Goal: Find specific page/section: Find specific page/section

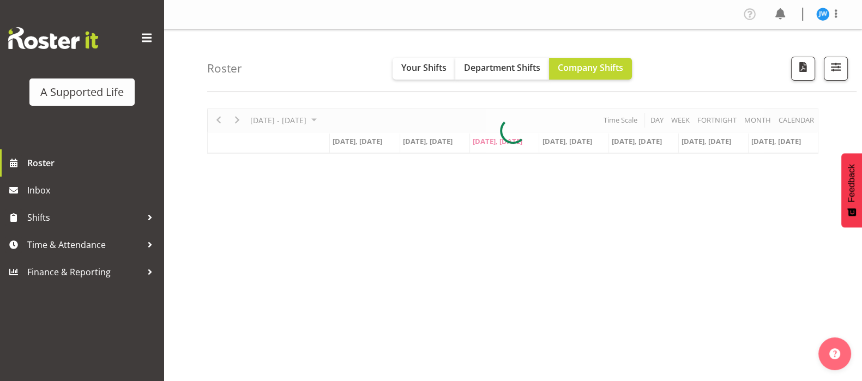
scroll to position [203, 0]
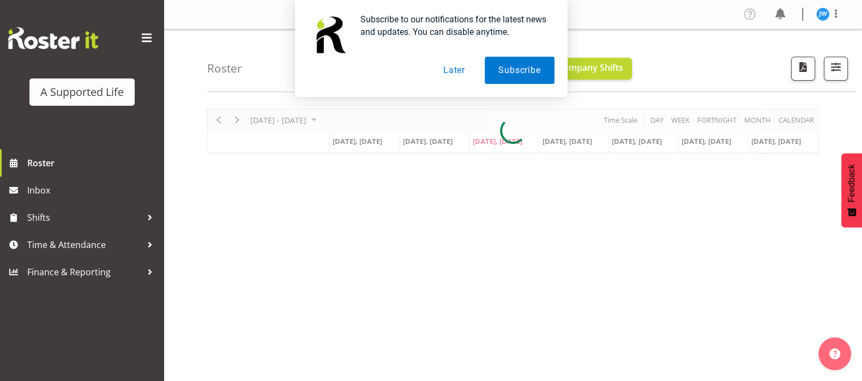
click at [464, 79] on button "Later" at bounding box center [454, 70] width 49 height 27
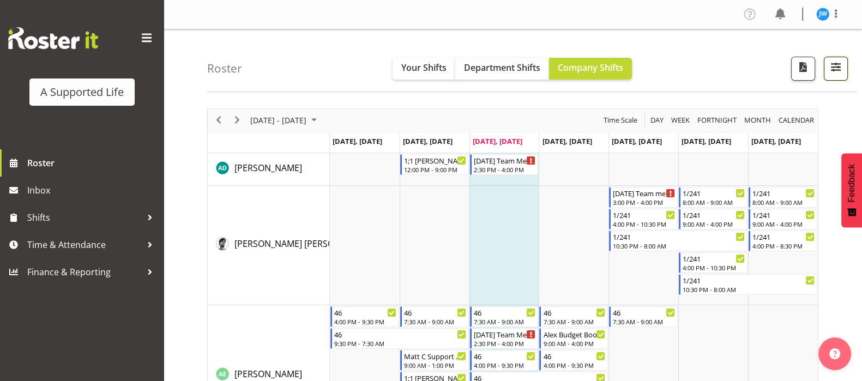
click at [838, 60] on span "button" at bounding box center [836, 67] width 14 height 14
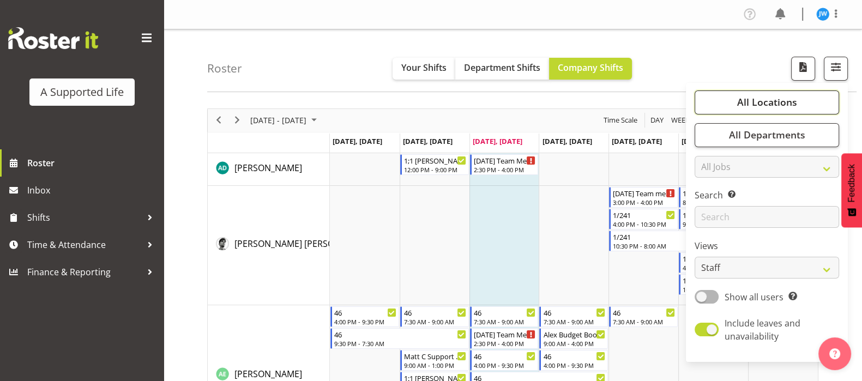
click at [800, 107] on button "All Locations" at bounding box center [766, 102] width 144 height 24
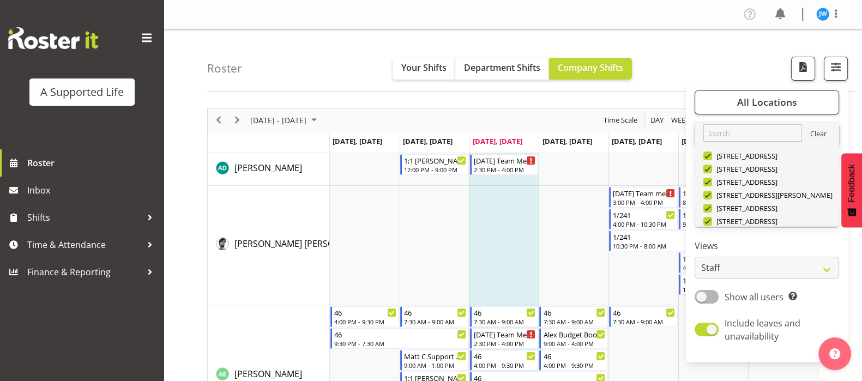
click at [814, 129] on link "Clear" at bounding box center [818, 135] width 16 height 13
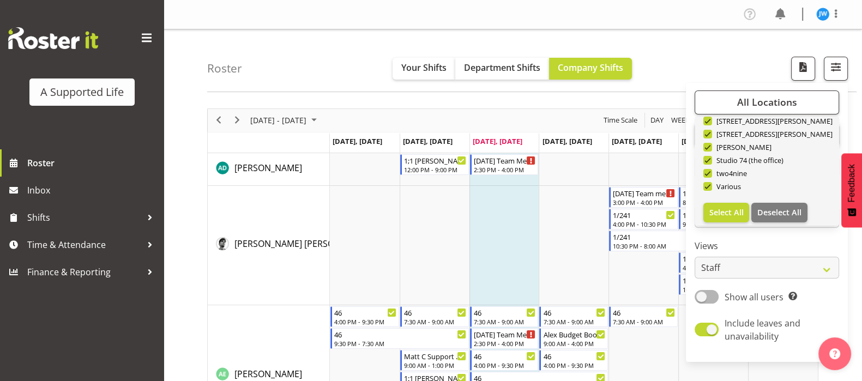
scroll to position [366, 0]
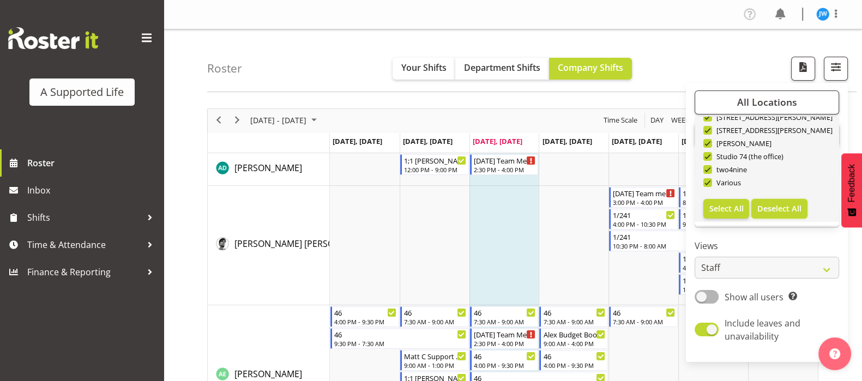
click at [769, 203] on span "Deselect All" at bounding box center [779, 208] width 44 height 10
checkbox input "false"
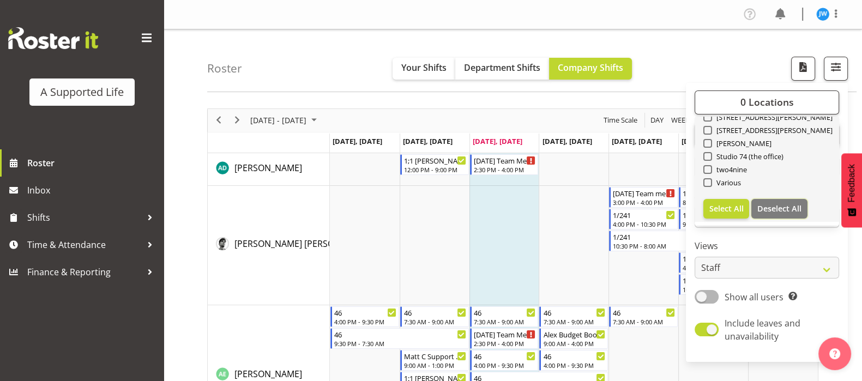
checkbox input "false"
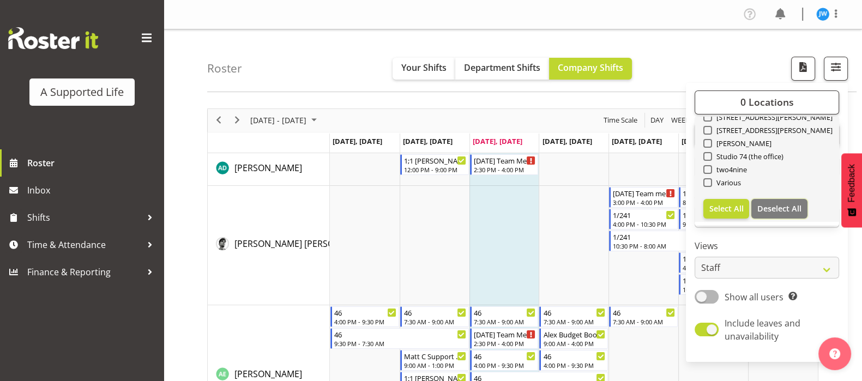
checkbox input "false"
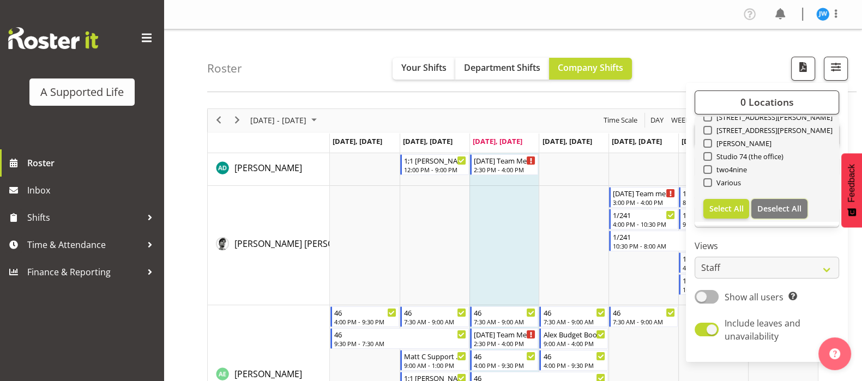
checkbox input "false"
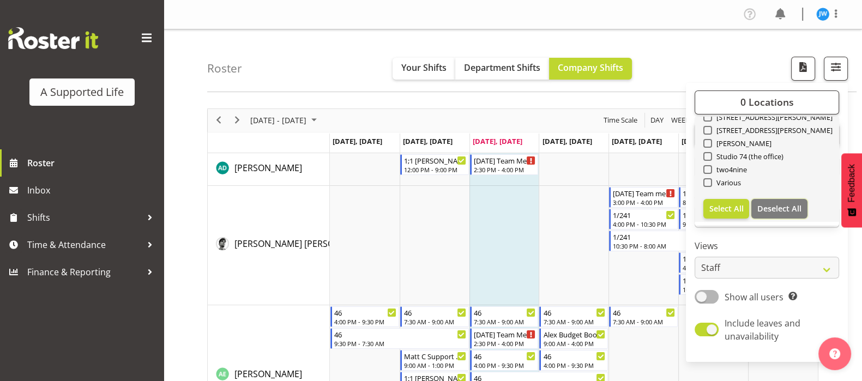
checkbox input "false"
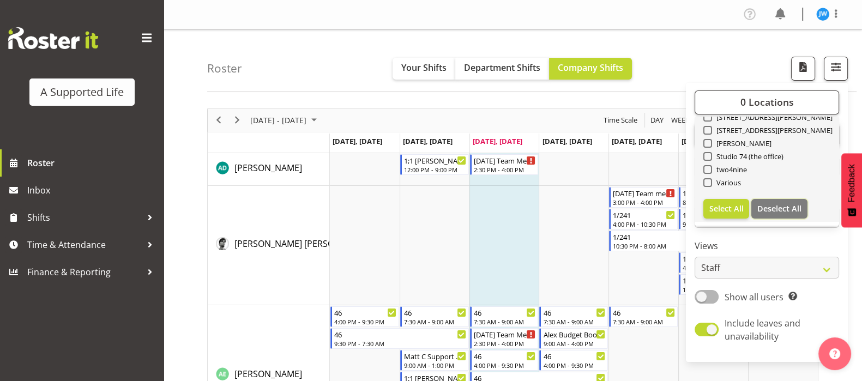
checkbox input "false"
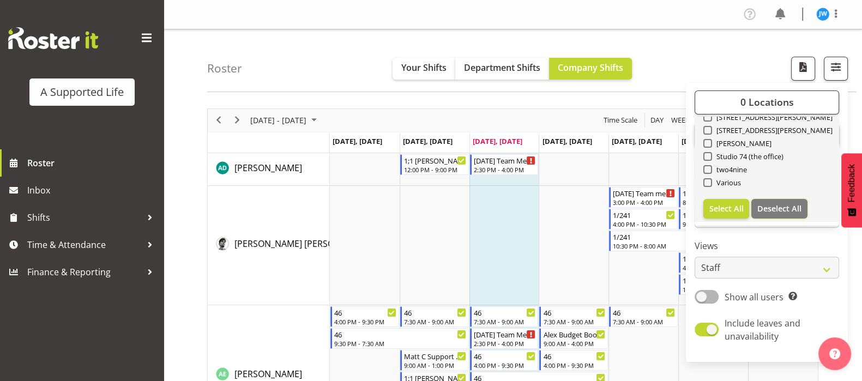
checkbox input "false"
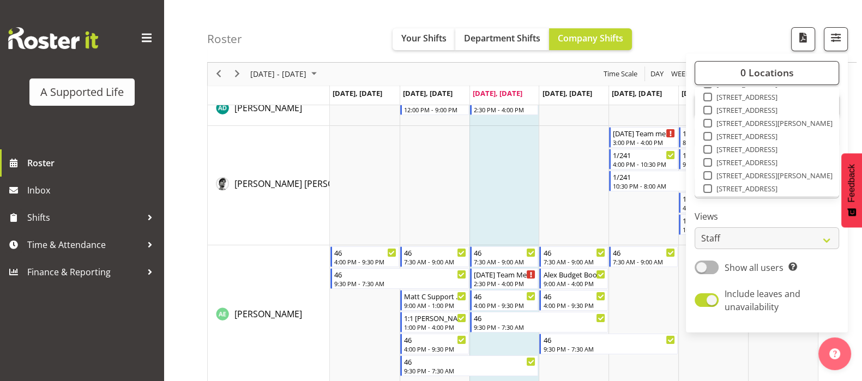
scroll to position [54, 0]
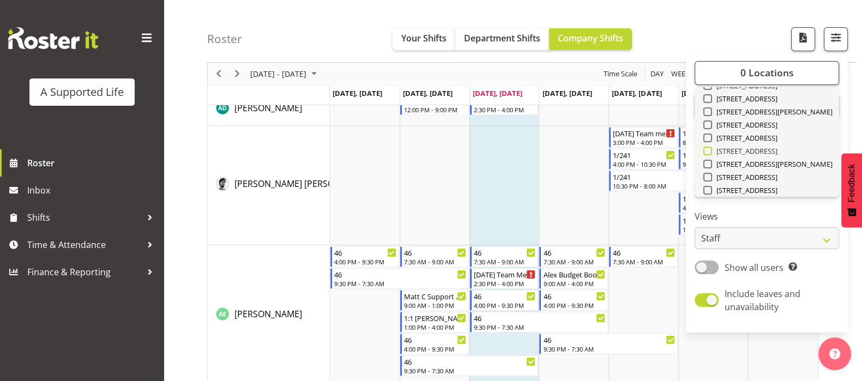
click at [714, 151] on span "[STREET_ADDRESS]" at bounding box center [745, 151] width 66 height 9
click at [710, 151] on input "[STREET_ADDRESS]" at bounding box center [706, 151] width 7 height 7
checkbox input "true"
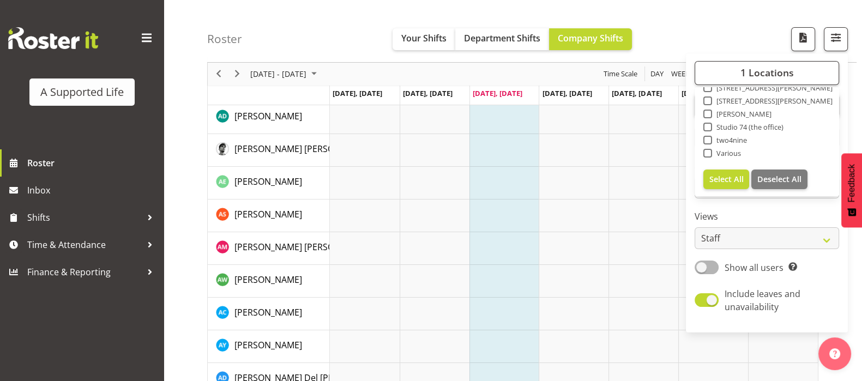
scroll to position [39, 0]
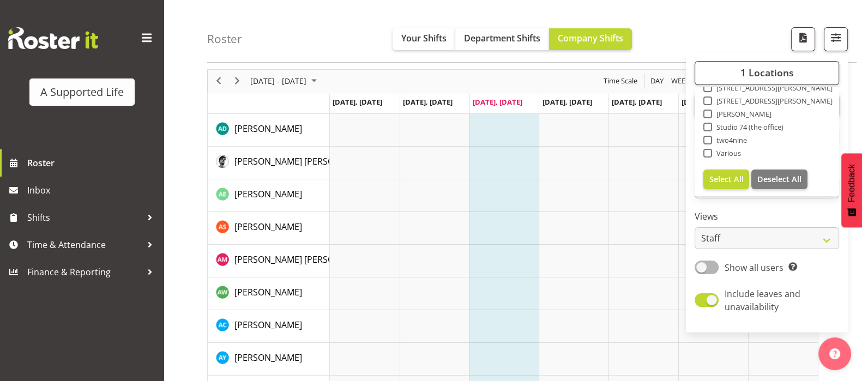
click at [807, 281] on div "1 Locations Clear [STREET_ADDRESS] [STREET_ADDRESS] [STREET_ADDRESS] [STREET_AD…" at bounding box center [767, 193] width 162 height 270
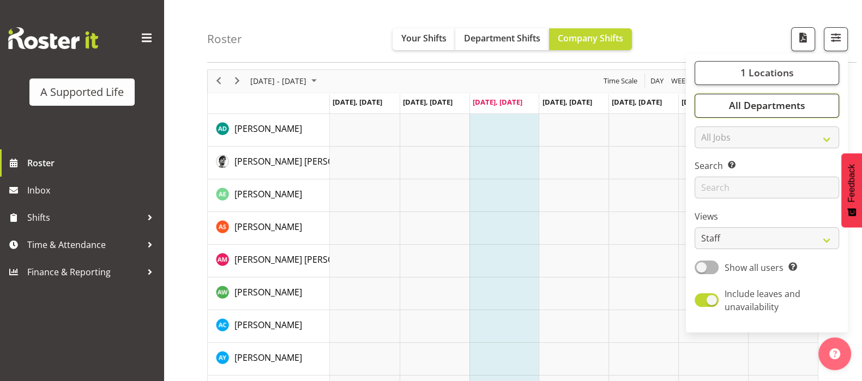
click at [782, 112] on button "All Departments" at bounding box center [766, 106] width 144 height 24
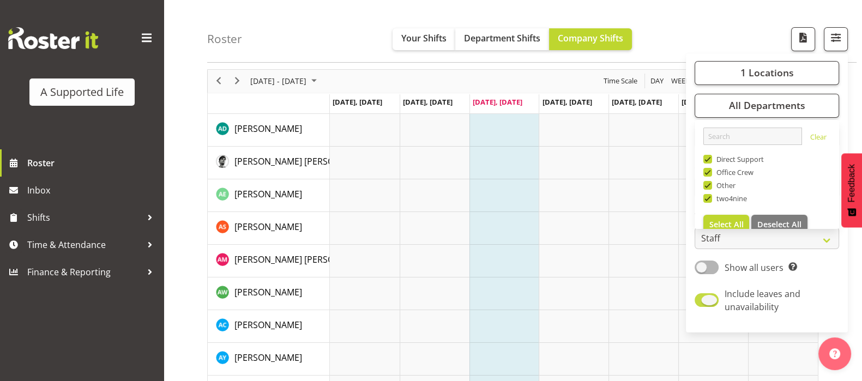
click at [813, 295] on span "Include leaves and unavailability" at bounding box center [776, 300] width 116 height 26
click at [702, 297] on input "Include leaves and unavailability" at bounding box center [697, 300] width 7 height 7
checkbox input "false"
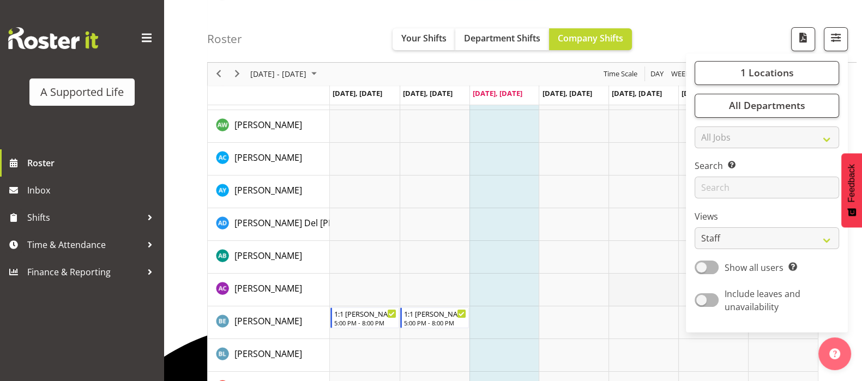
scroll to position [215, 0]
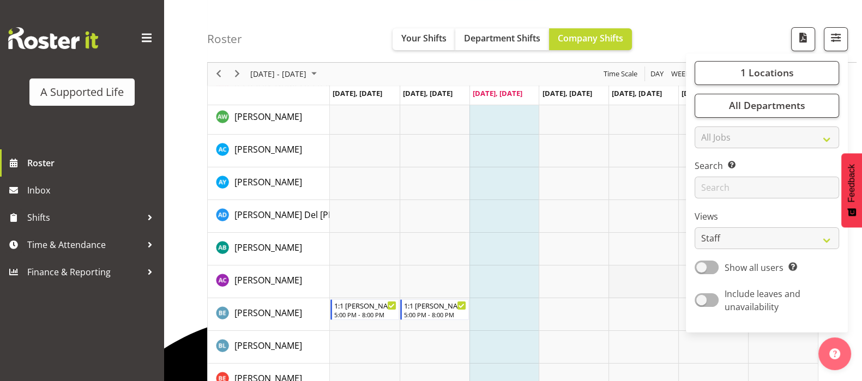
click at [634, 286] on td "Timeline Week of August 13, 2025" at bounding box center [643, 281] width 70 height 33
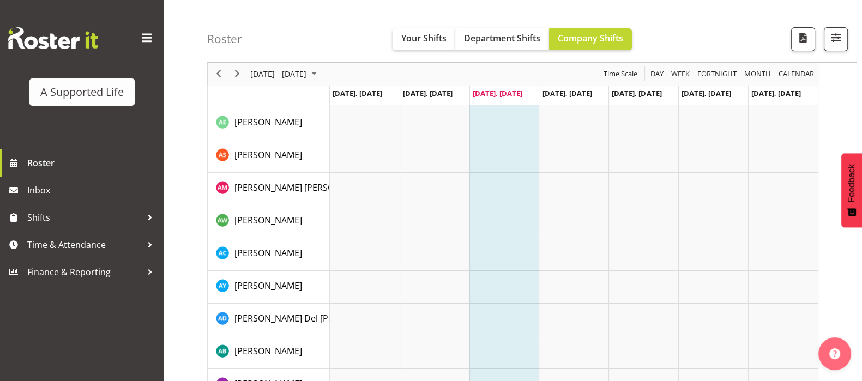
scroll to position [108, 0]
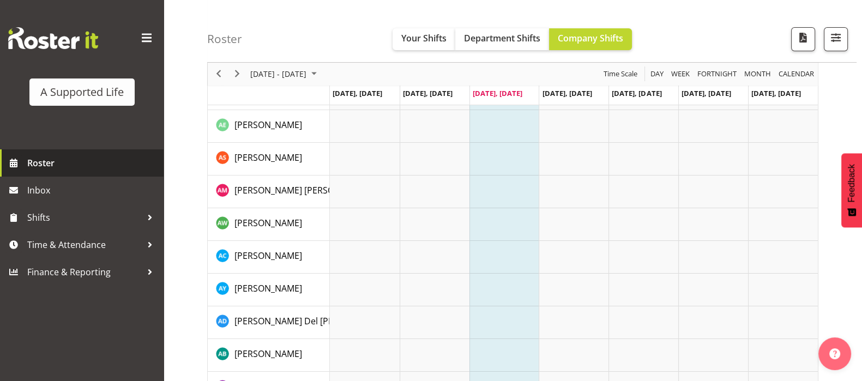
click at [51, 153] on link "Roster" at bounding box center [82, 162] width 164 height 27
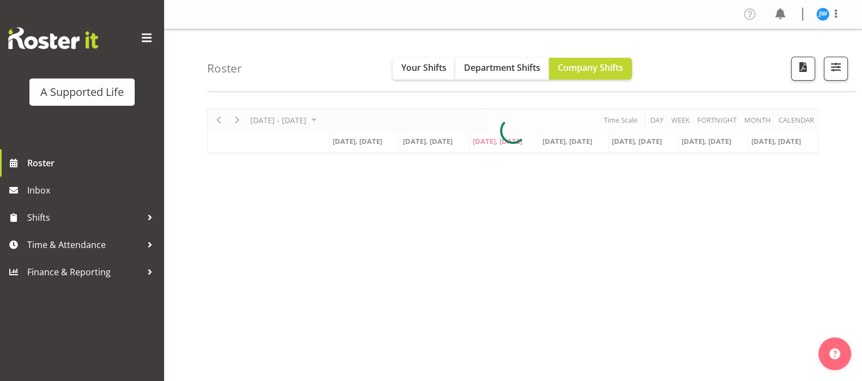
scroll to position [275, 0]
click at [841, 73] on span "button" at bounding box center [836, 67] width 14 height 14
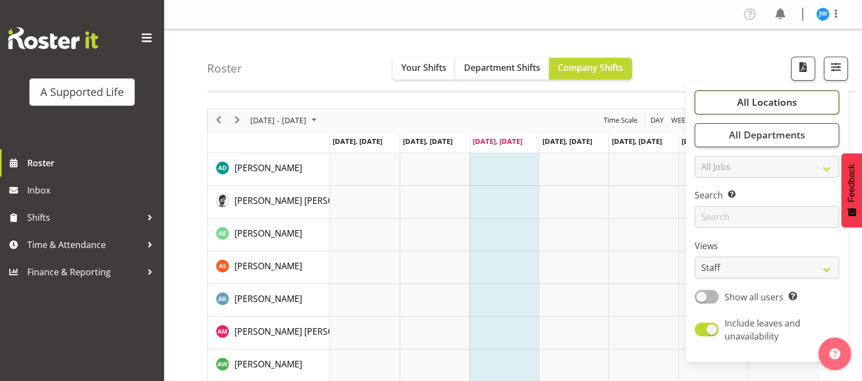
click at [807, 99] on button "All Locations" at bounding box center [766, 102] width 144 height 24
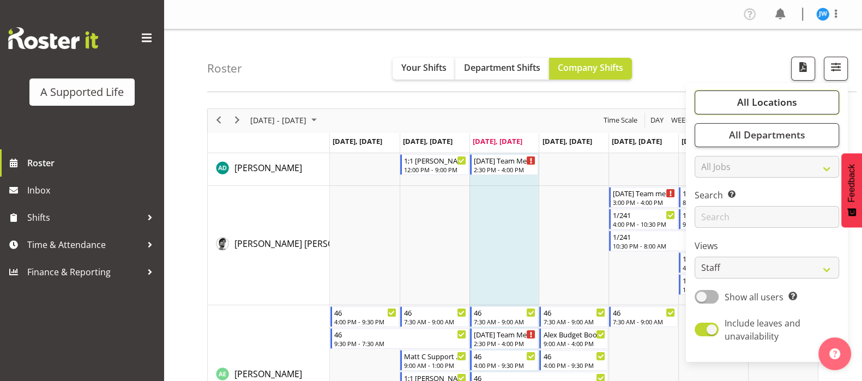
click at [807, 99] on button "All Locations" at bounding box center [766, 102] width 144 height 24
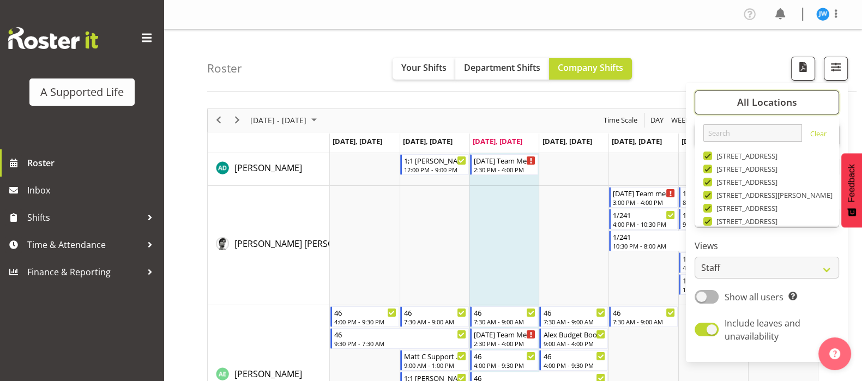
scroll to position [366, 0]
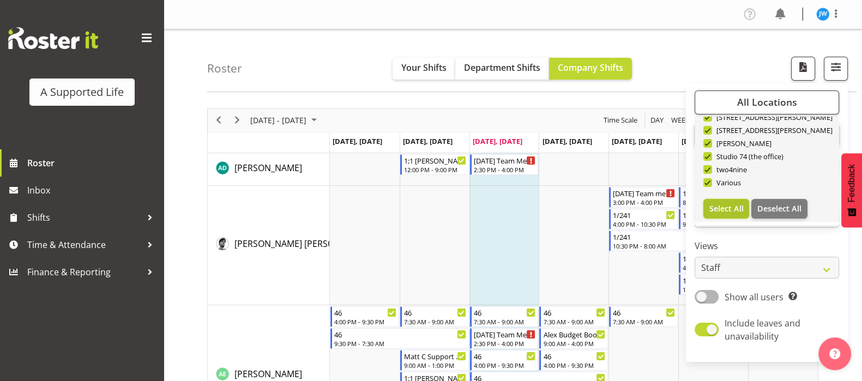
click at [738, 216] on button "Select All" at bounding box center [726, 209] width 46 height 20
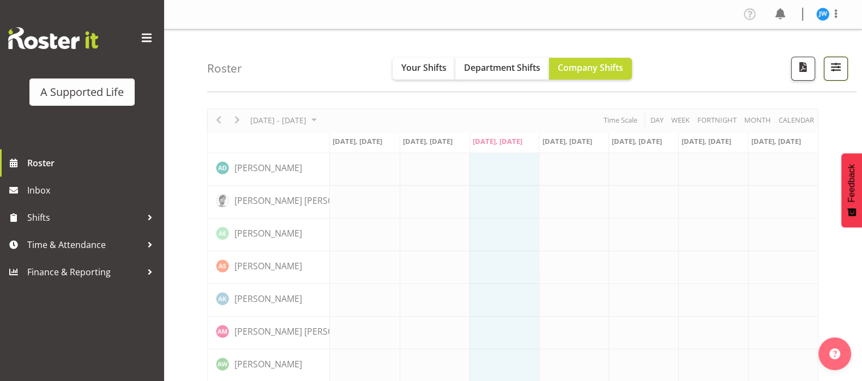
click at [838, 71] on span "button" at bounding box center [836, 67] width 14 height 14
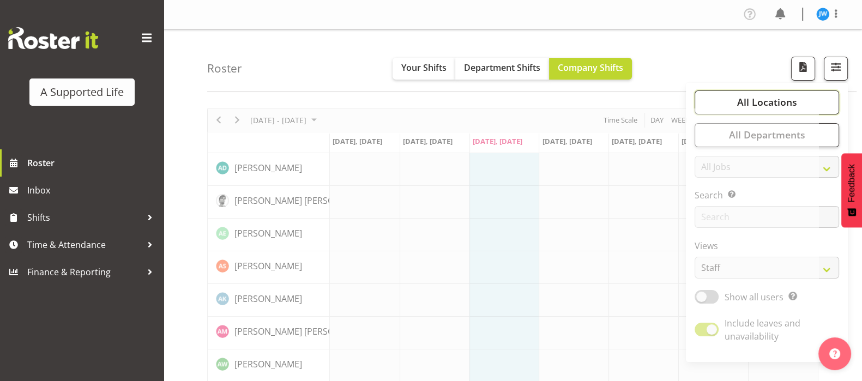
click at [820, 107] on button "All Locations" at bounding box center [766, 102] width 144 height 24
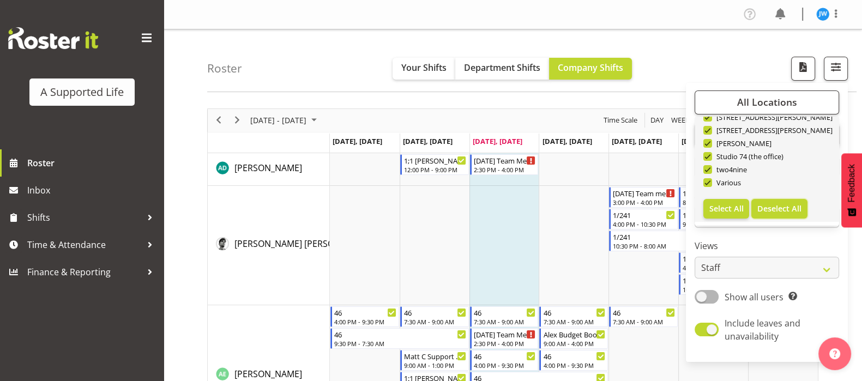
click at [775, 206] on span "Deselect All" at bounding box center [779, 208] width 44 height 10
checkbox input "false"
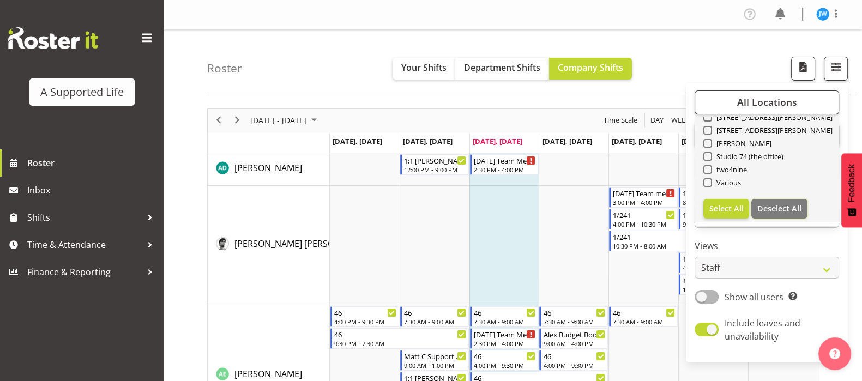
checkbox input "false"
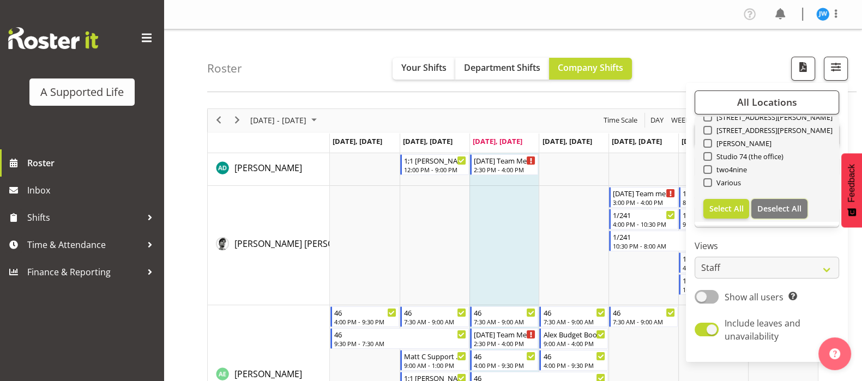
checkbox input "false"
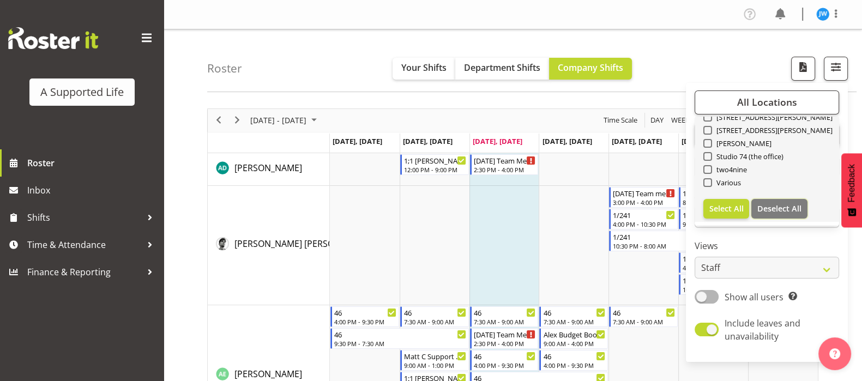
checkbox input "false"
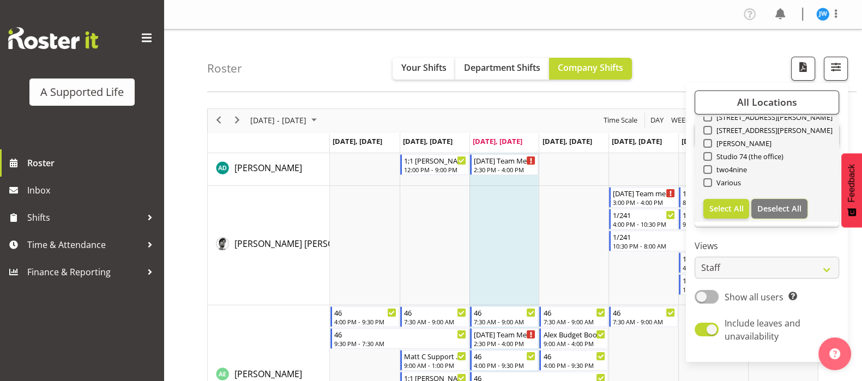
checkbox input "false"
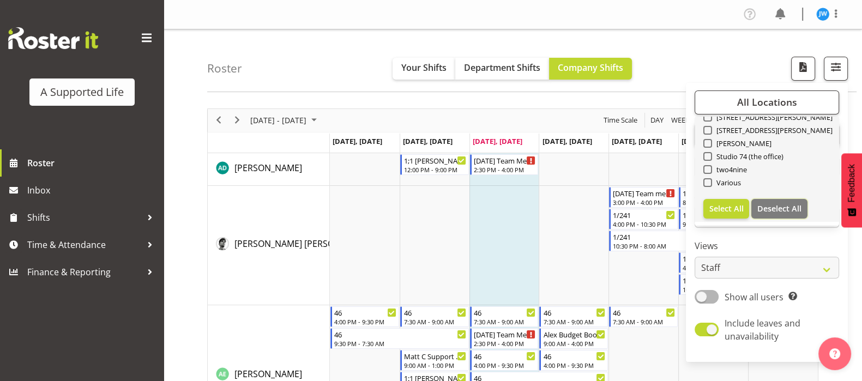
checkbox input "false"
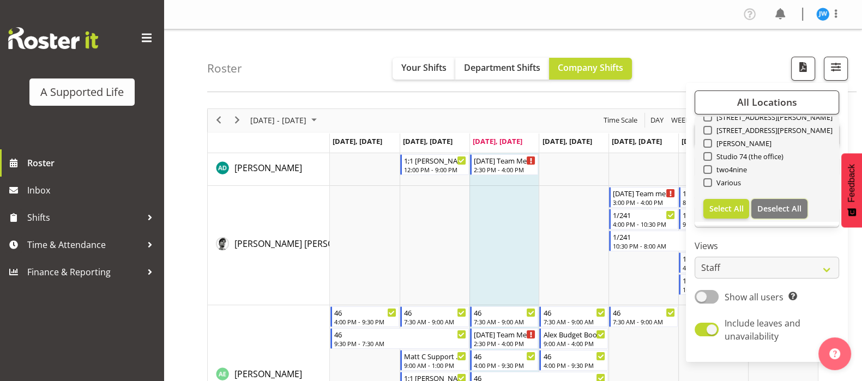
checkbox input "false"
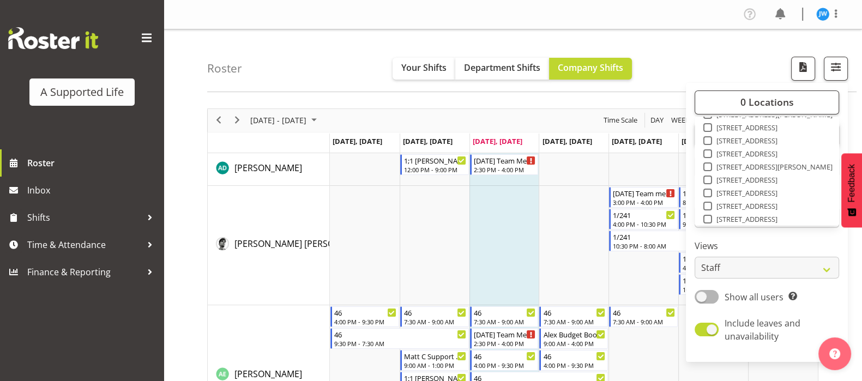
scroll to position [68, 0]
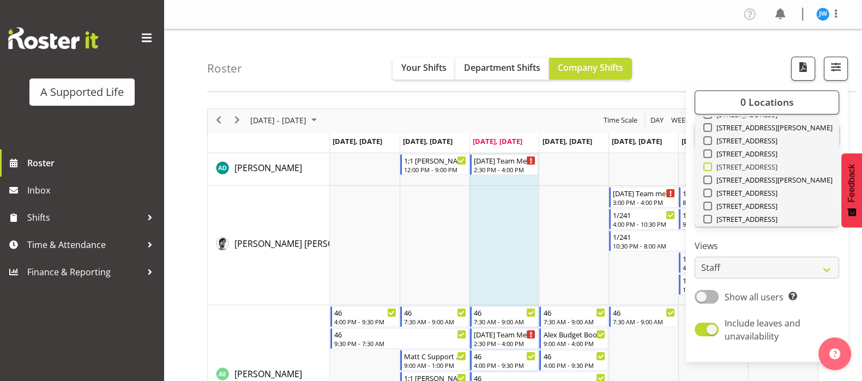
click at [710, 169] on span at bounding box center [707, 166] width 9 height 9
click at [710, 169] on input "[STREET_ADDRESS]" at bounding box center [706, 166] width 7 height 7
checkbox input "true"
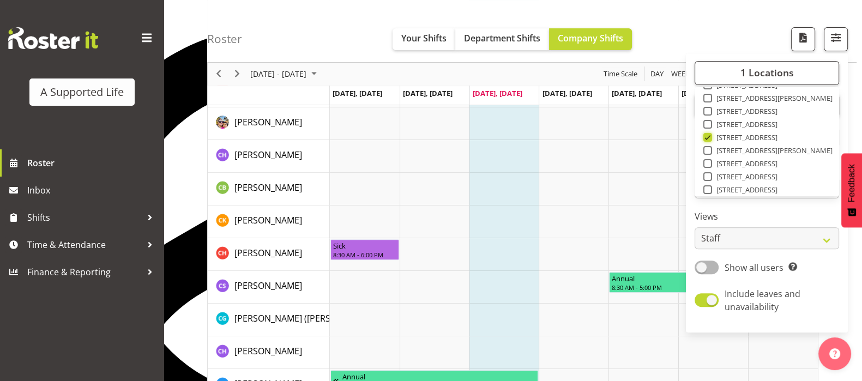
scroll to position [495, 0]
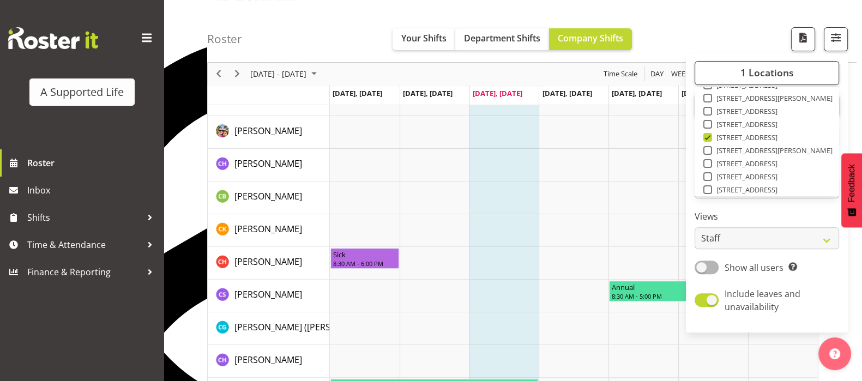
click at [744, 29] on div "Roster Your Shifts Department Shifts Company Shifts 1 Locations Clear 1.241 Edm…" at bounding box center [531, 31] width 649 height 63
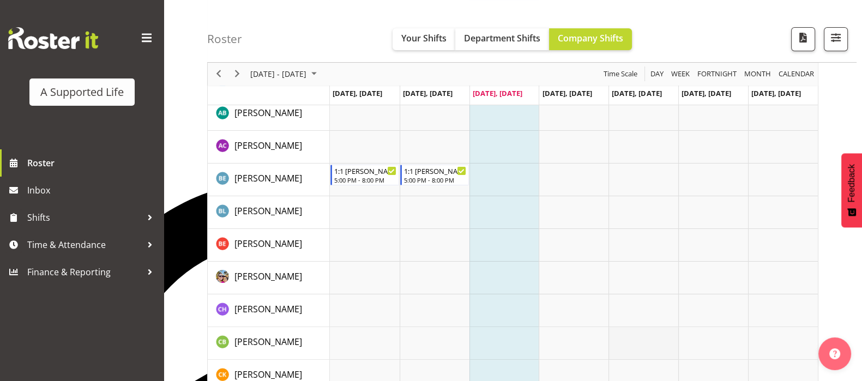
scroll to position [286, 0]
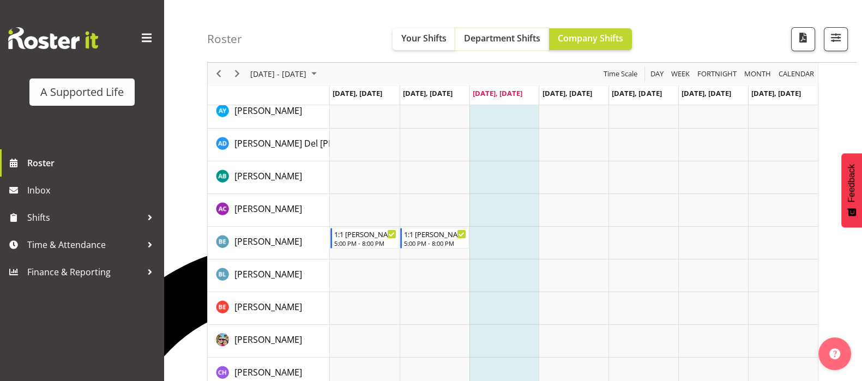
click at [482, 39] on span "Department Shifts" at bounding box center [502, 38] width 76 height 12
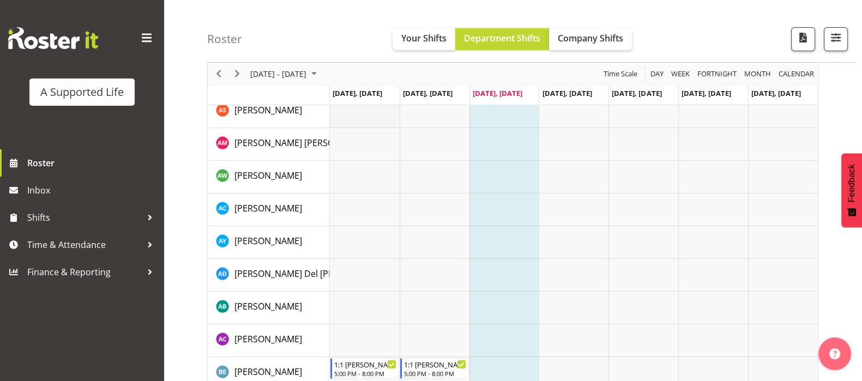
scroll to position [154, 0]
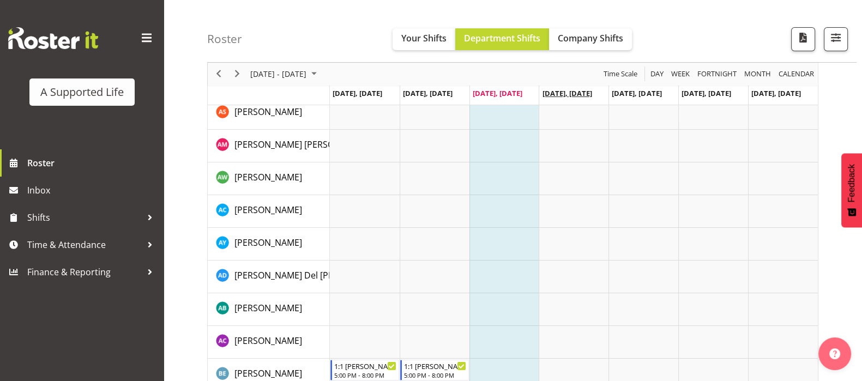
click at [570, 92] on span "[DATE], [DATE]" at bounding box center [567, 93] width 50 height 10
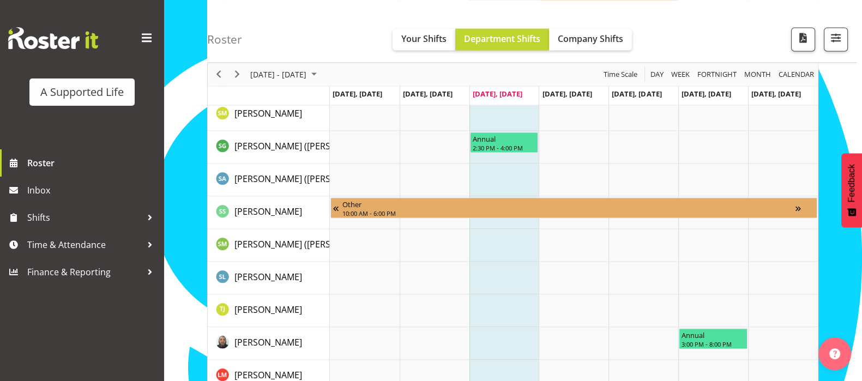
scroll to position [2930, 0]
